Goal: Task Accomplishment & Management: Use online tool/utility

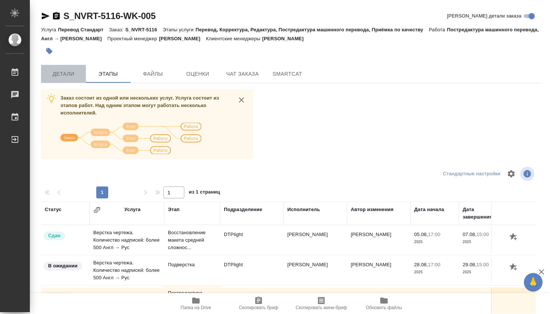
click at [51, 73] on span "Детали" at bounding box center [64, 73] width 36 height 9
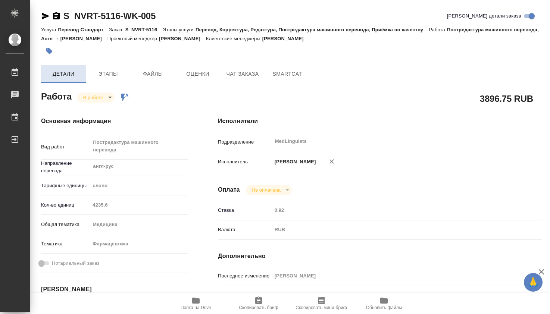
type textarea "x"
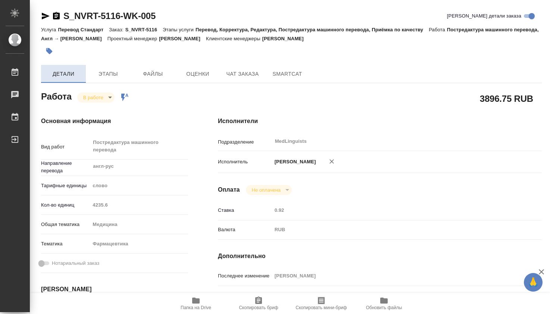
type textarea "x"
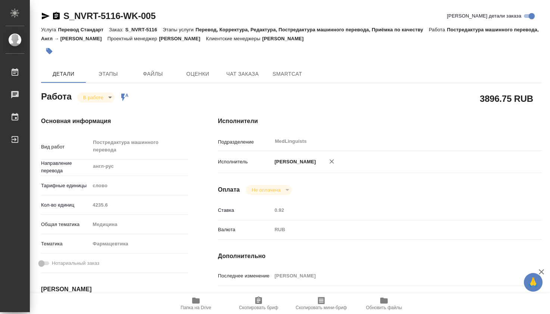
type textarea "x"
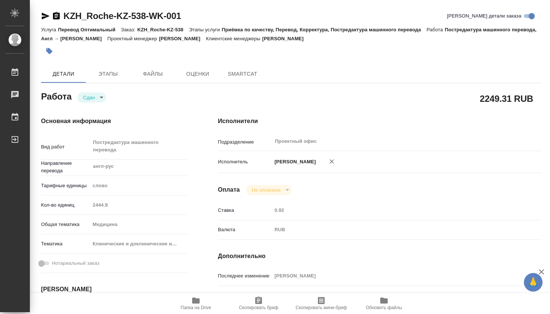
type textarea "x"
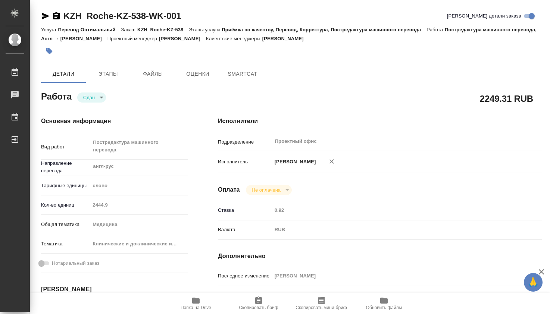
type textarea "x"
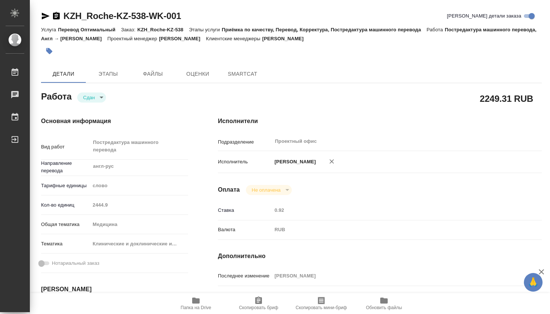
type textarea "x"
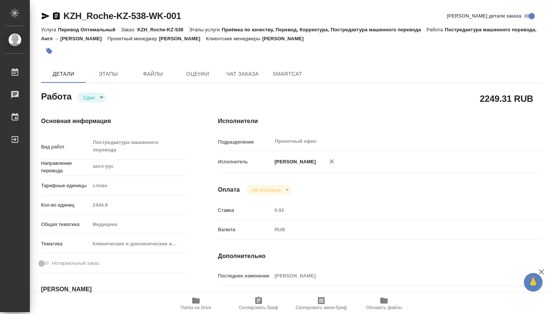
type textarea "x"
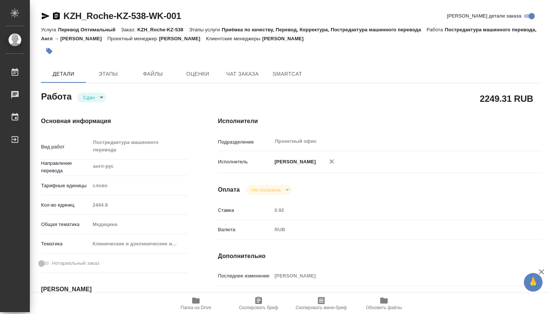
type textarea "x"
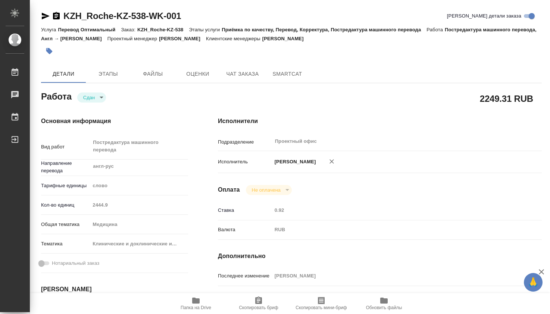
click at [88, 204] on div "Кол-во единиц 2444.9" at bounding box center [114, 204] width 147 height 13
